Goal: Task Accomplishment & Management: Complete application form

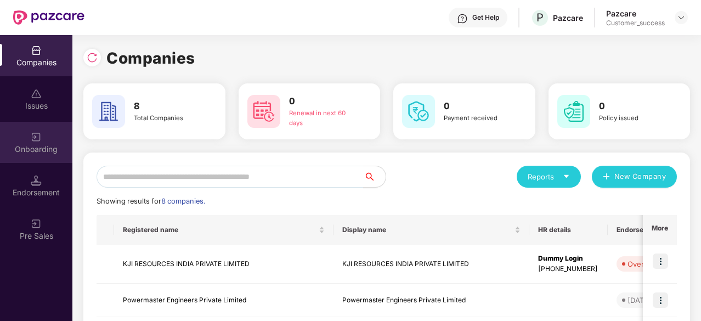
drag, startPoint x: 44, startPoint y: 166, endPoint x: 37, endPoint y: 150, distance: 17.4
click at [37, 150] on div "Onboarding" at bounding box center [36, 149] width 72 height 11
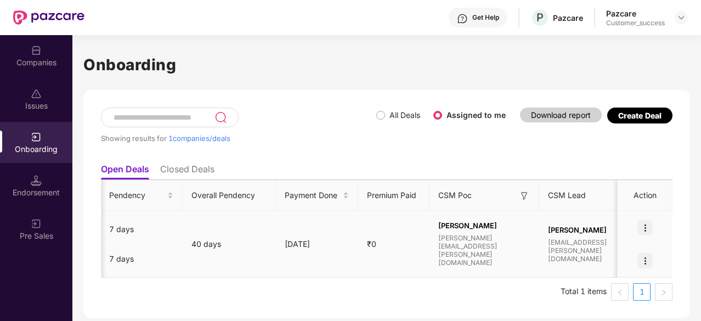
scroll to position [0, 634]
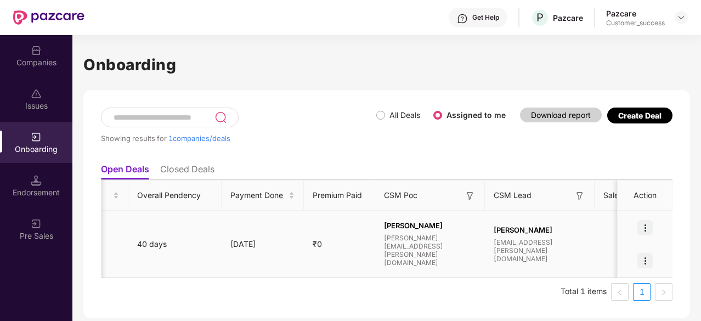
click at [645, 227] on img at bounding box center [645, 227] width 15 height 15
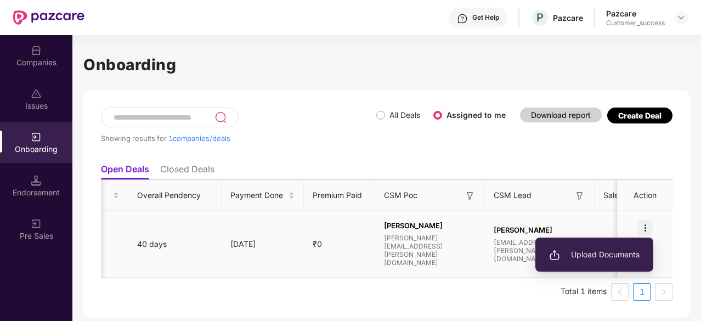
click at [587, 256] on span "Upload Documents" at bounding box center [594, 255] width 91 height 12
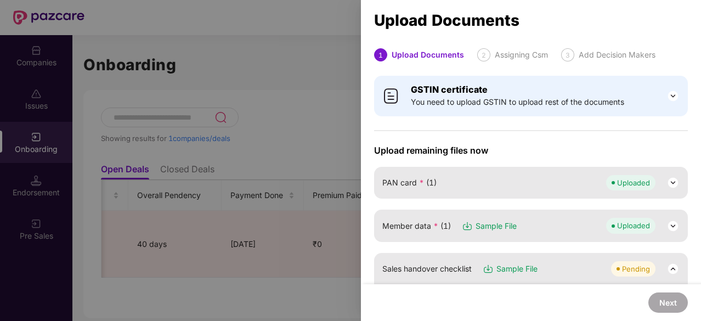
click at [259, 110] on div at bounding box center [350, 160] width 701 height 321
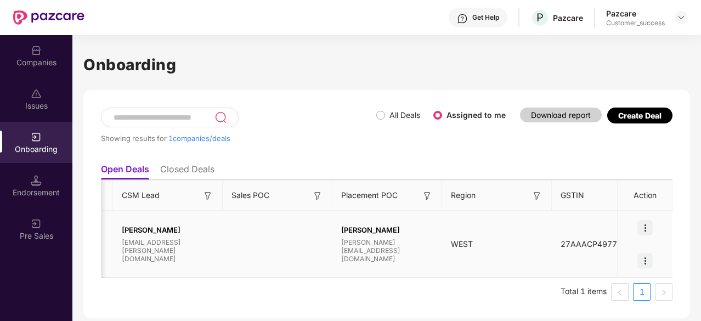
scroll to position [0, 1060]
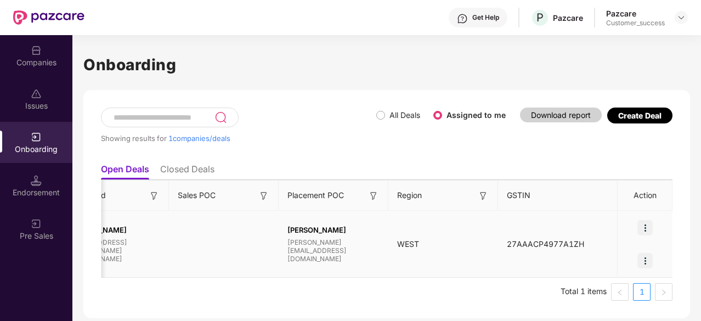
click at [650, 230] on img at bounding box center [645, 227] width 15 height 15
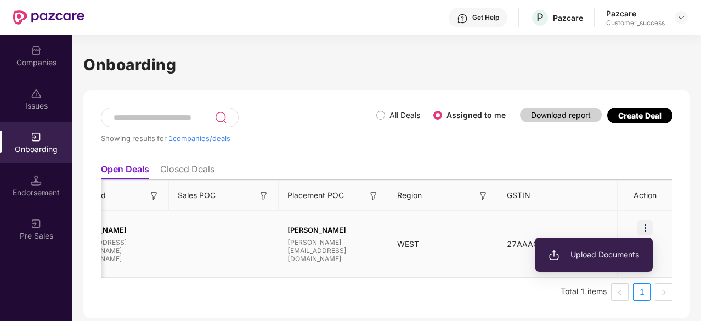
click at [579, 255] on span "Upload Documents" at bounding box center [594, 255] width 91 height 12
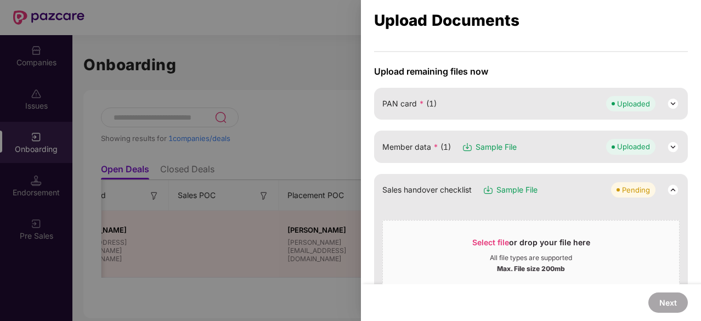
scroll to position [0, 0]
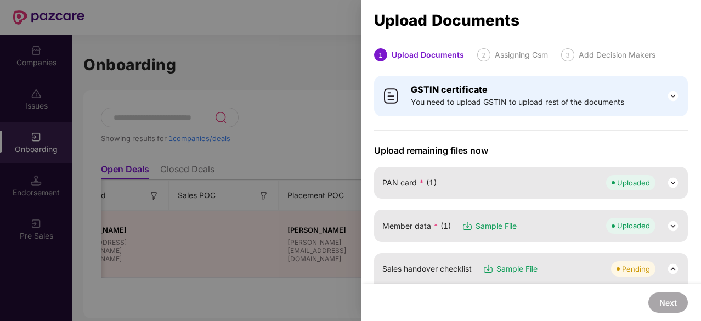
click at [337, 77] on div at bounding box center [350, 160] width 701 height 321
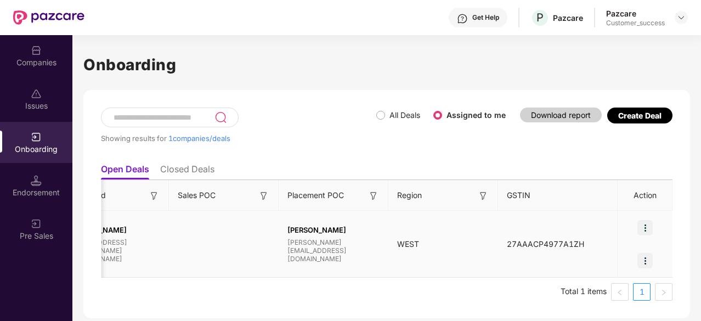
click at [646, 221] on img at bounding box center [645, 227] width 15 height 15
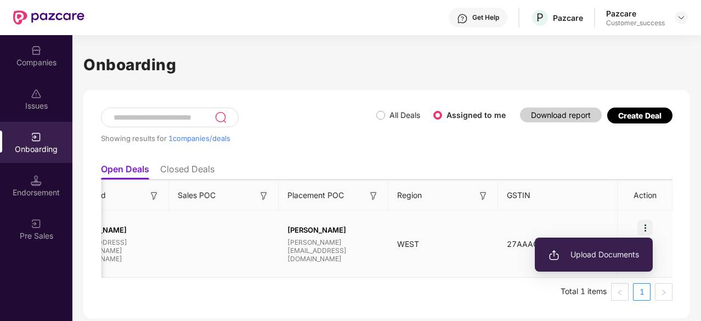
click at [578, 261] on li "Upload Documents" at bounding box center [594, 254] width 118 height 23
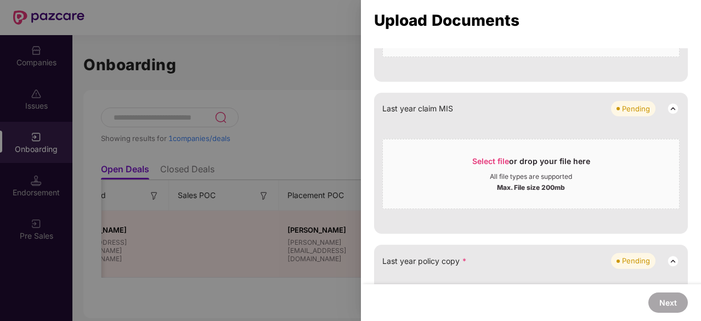
scroll to position [1026, 0]
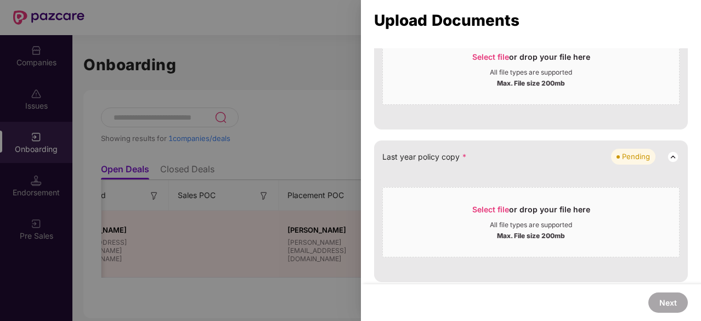
click at [301, 75] on div at bounding box center [350, 160] width 701 height 321
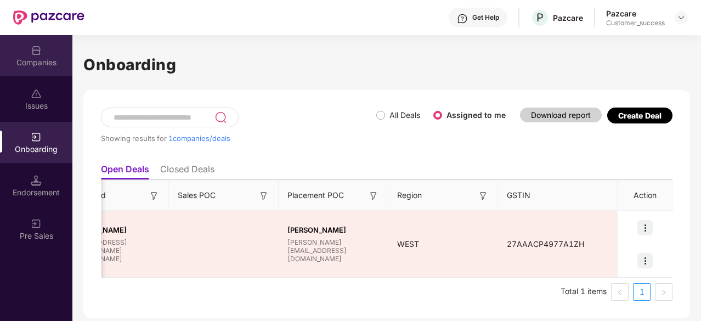
click at [43, 58] on div "Companies" at bounding box center [36, 62] width 72 height 11
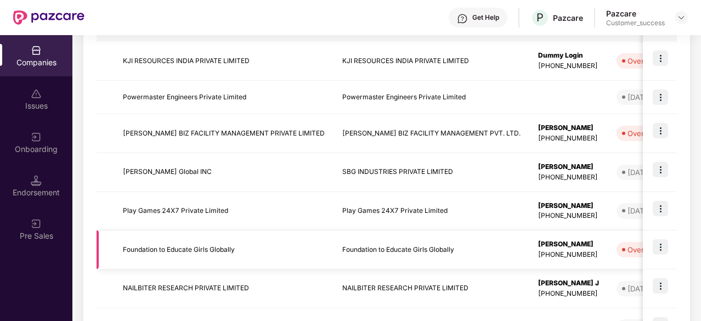
scroll to position [202, 0]
click at [295, 92] on td "Powermaster Engineers Private Limited" at bounding box center [223, 98] width 219 height 33
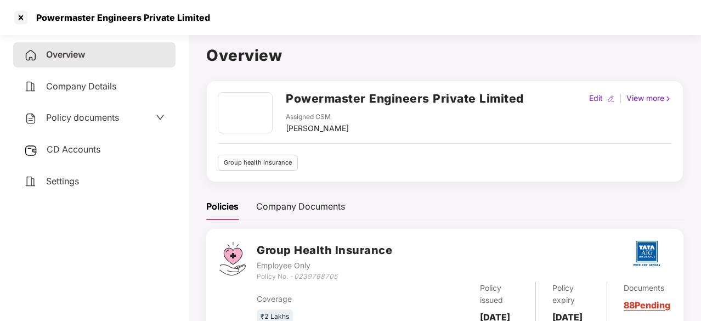
scroll to position [55, 0]
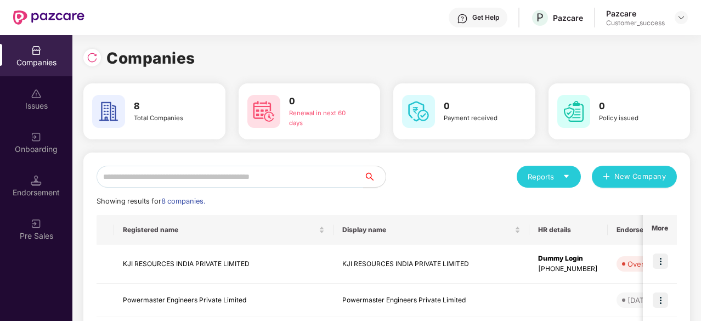
click at [42, 155] on div "Onboarding" at bounding box center [36, 142] width 72 height 41
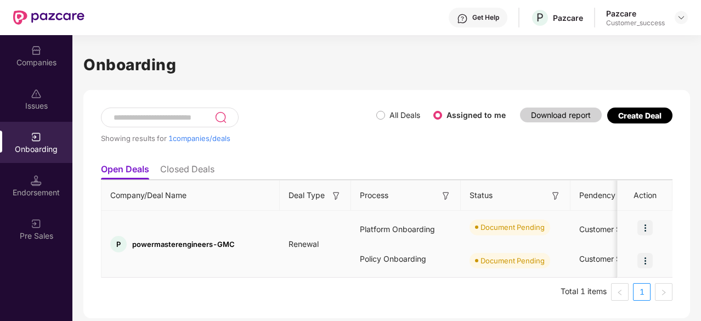
click at [645, 229] on img at bounding box center [645, 227] width 15 height 15
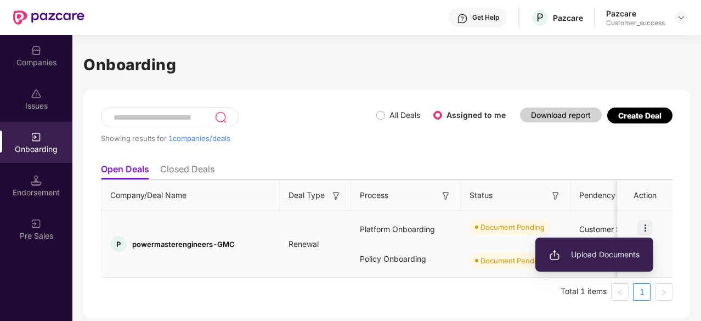
click at [590, 260] on span "Upload Documents" at bounding box center [594, 255] width 91 height 12
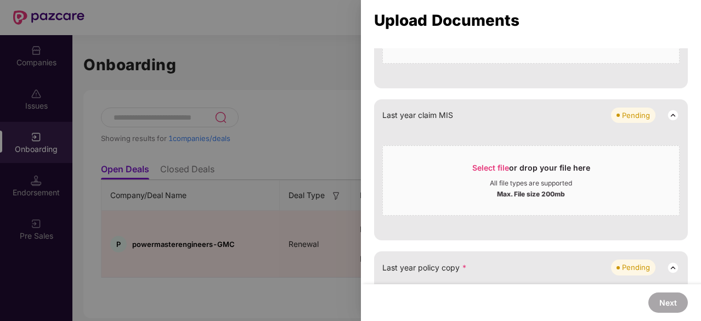
scroll to position [915, 0]
click at [457, 111] on div "Last year claim MIS Pending" at bounding box center [530, 114] width 297 height 15
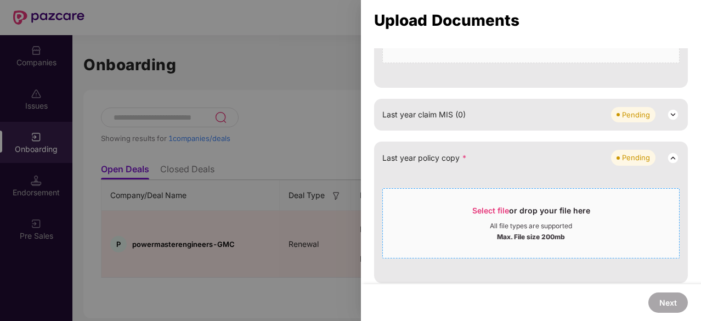
scroll to position [917, 0]
click at [287, 72] on div at bounding box center [350, 160] width 701 height 321
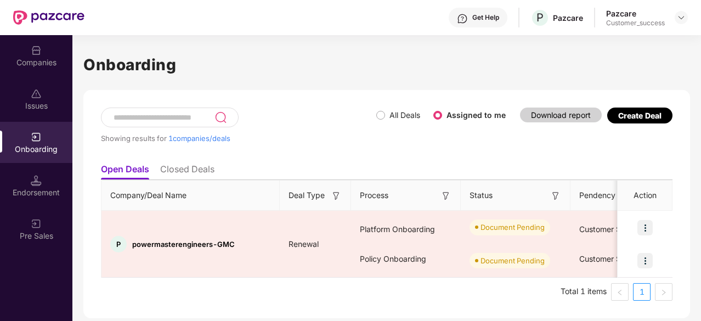
drag, startPoint x: 287, startPoint y: 72, endPoint x: 137, endPoint y: 78, distance: 149.9
click at [137, 78] on div "Onboarding Showing results for 1 companies/deals All Deals Assigned to me Downl…" at bounding box center [386, 186] width 607 height 266
click at [47, 61] on div "Companies" at bounding box center [36, 62] width 72 height 11
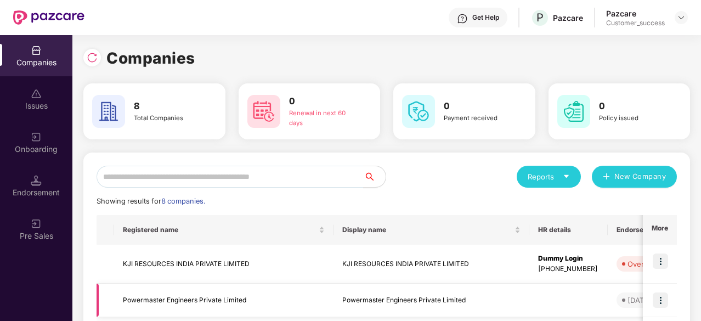
click at [210, 291] on td "Powermaster Engineers Private Limited" at bounding box center [223, 300] width 219 height 33
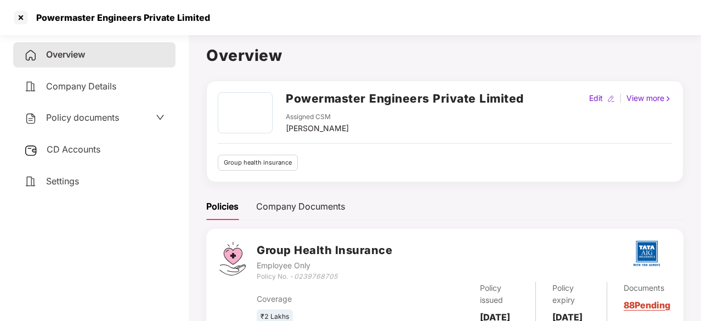
click at [72, 125] on div "Policy documents" at bounding box center [94, 117] width 162 height 25
click at [88, 114] on span "Policy documents" at bounding box center [82, 117] width 73 height 11
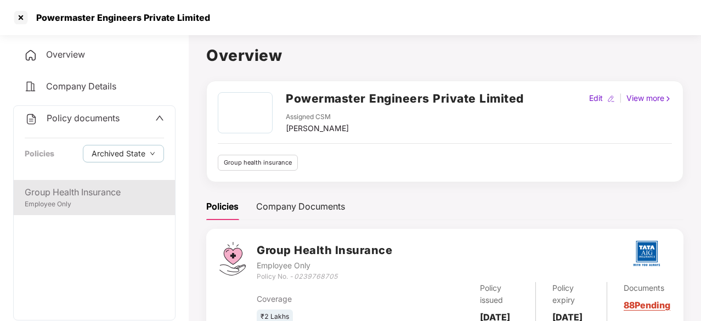
click at [78, 205] on div "Employee Only" at bounding box center [94, 204] width 139 height 10
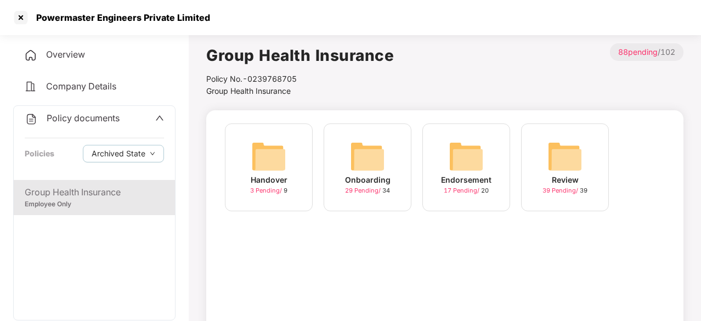
click at [386, 160] on div "Onboarding 29 Pending / 34" at bounding box center [368, 167] width 88 height 88
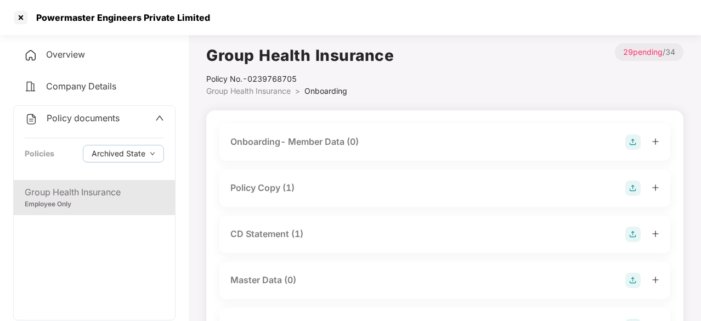
click at [298, 183] on div "Policy Copy (1)" at bounding box center [444, 188] width 429 height 15
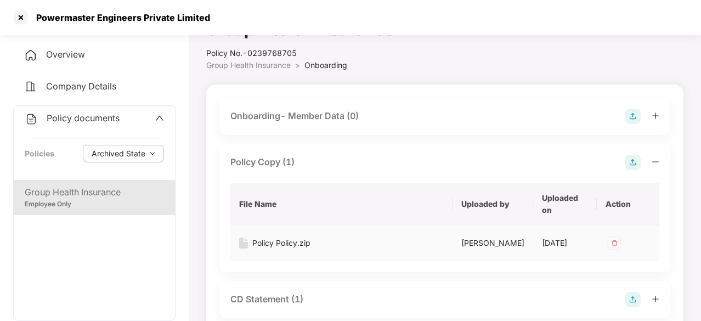
scroll to position [27, 0]
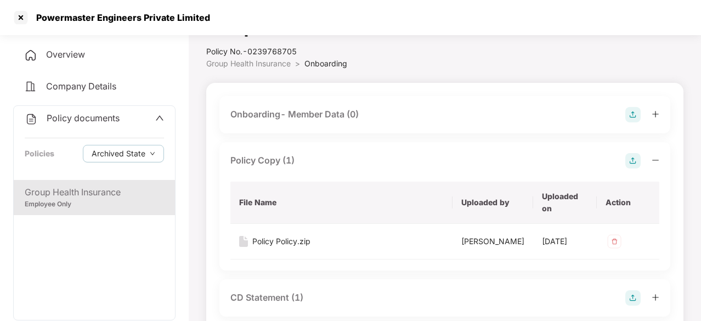
click at [632, 154] on img at bounding box center [633, 160] width 15 height 15
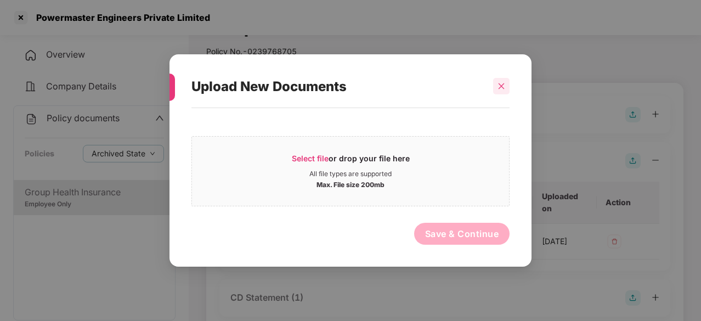
click at [494, 84] on div at bounding box center [501, 86] width 16 height 16
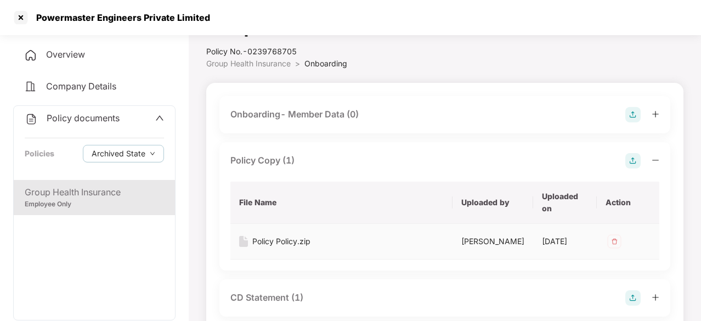
click at [300, 243] on div "Policy Policy.zip" at bounding box center [281, 241] width 58 height 12
click at [15, 12] on div at bounding box center [21, 18] width 18 height 18
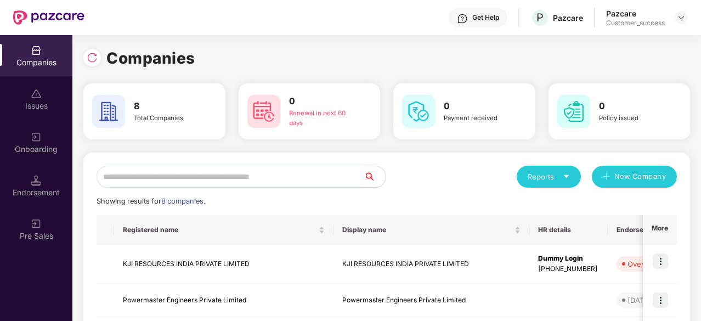
click at [42, 138] on div "Onboarding" at bounding box center [36, 142] width 72 height 41
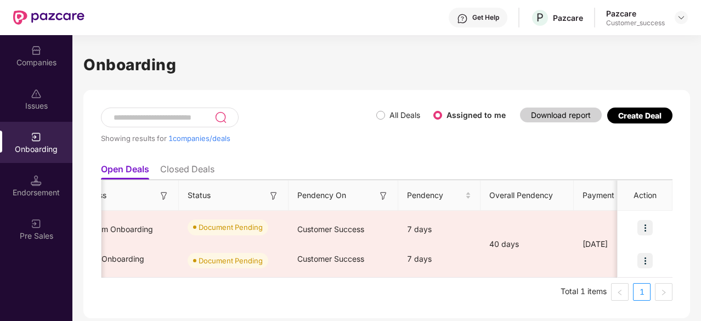
scroll to position [0, 360]
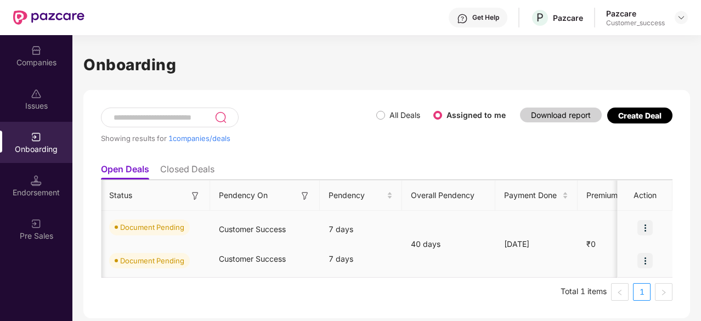
click at [645, 222] on img at bounding box center [645, 227] width 15 height 15
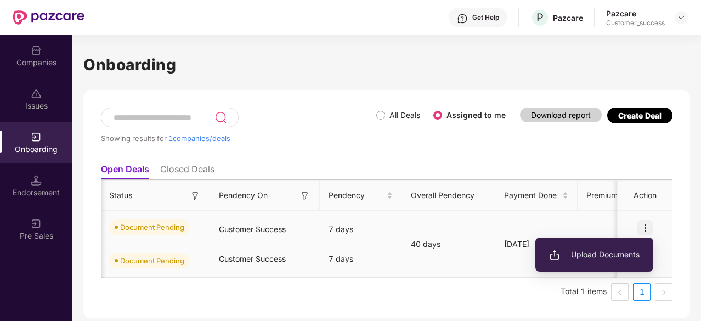
click at [596, 267] on ul "Upload Documents" at bounding box center [595, 255] width 118 height 34
click at [595, 263] on li "Upload Documents" at bounding box center [595, 254] width 118 height 23
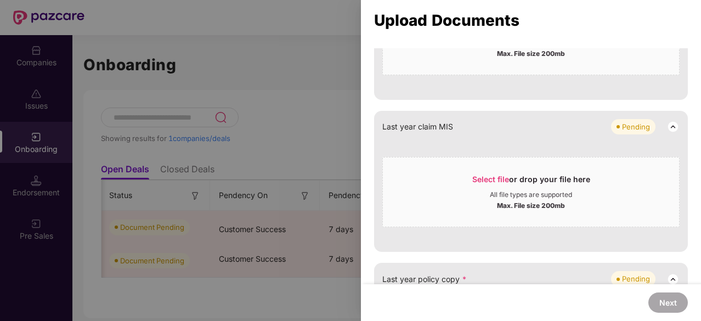
scroll to position [1026, 0]
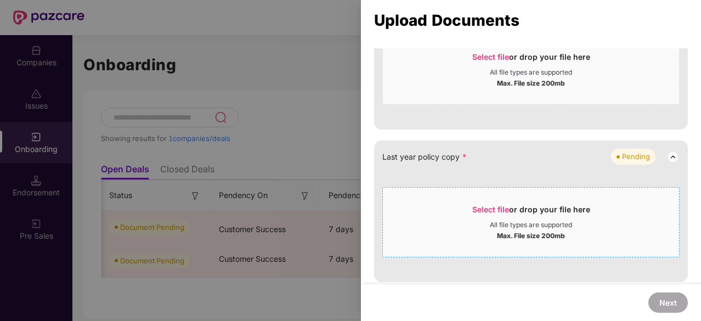
click at [494, 205] on span "Select file" at bounding box center [490, 209] width 37 height 9
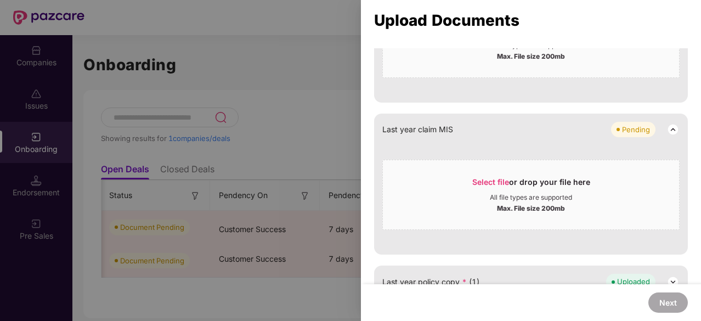
scroll to position [917, 0]
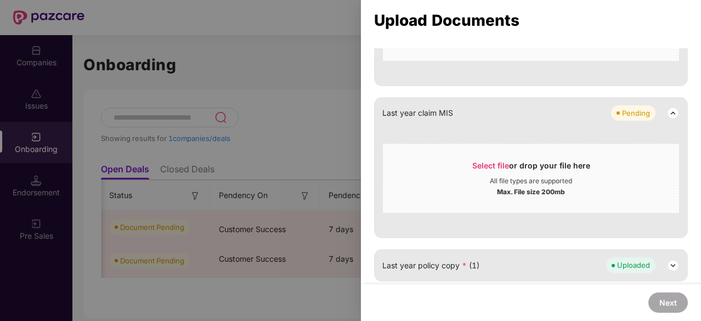
click at [264, 136] on div at bounding box center [350, 160] width 701 height 321
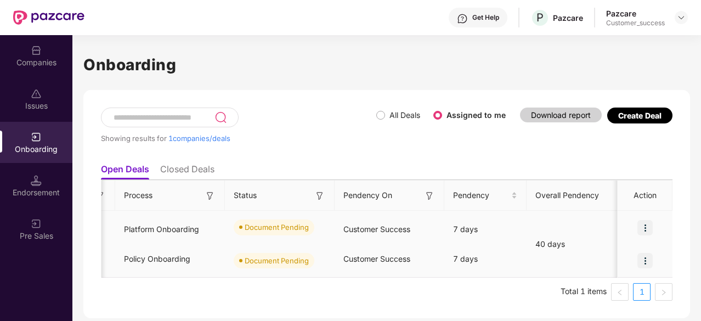
scroll to position [0, 0]
